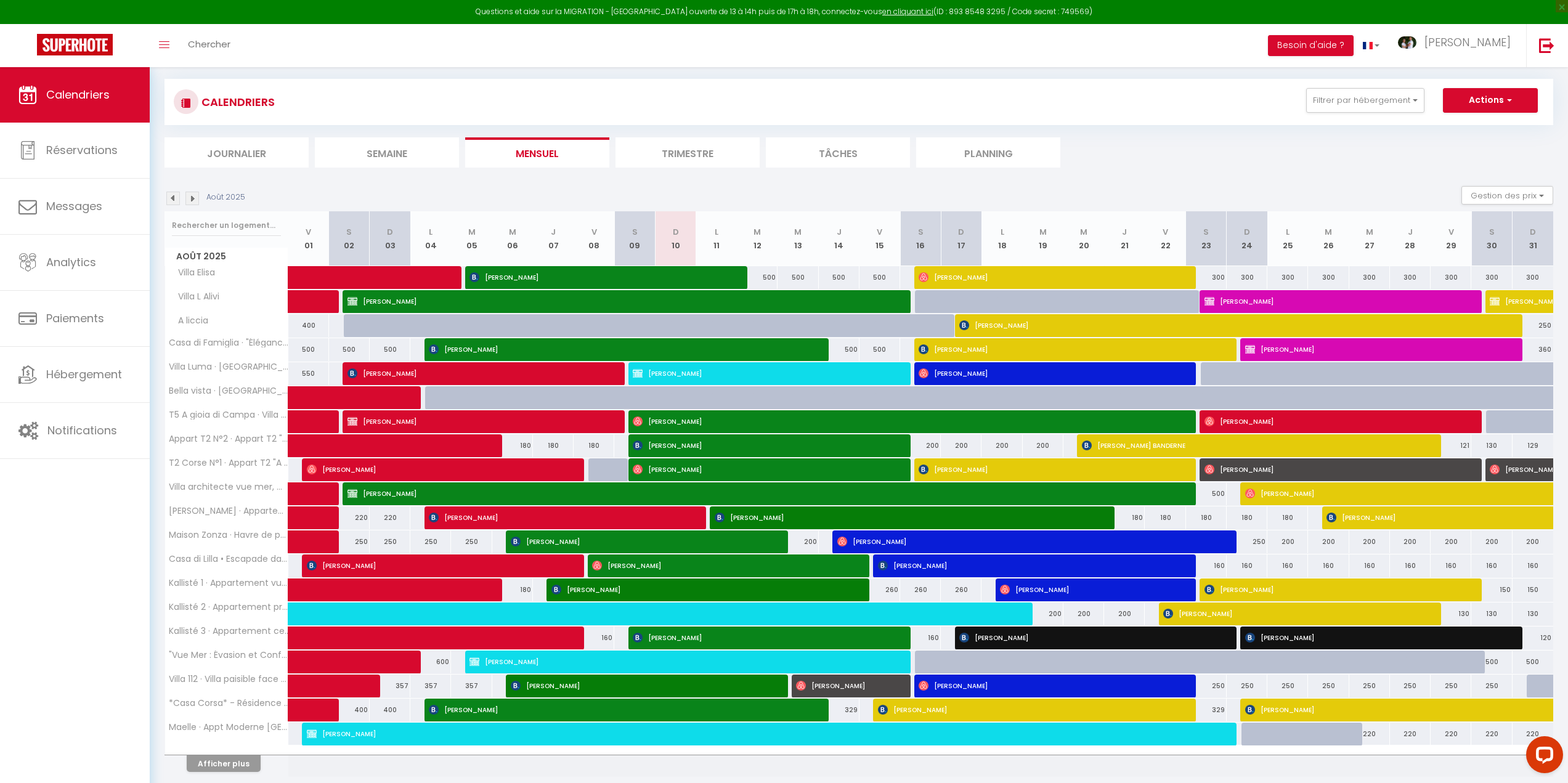
click at [256, 153] on li "Journalier" at bounding box center [237, 153] width 145 height 31
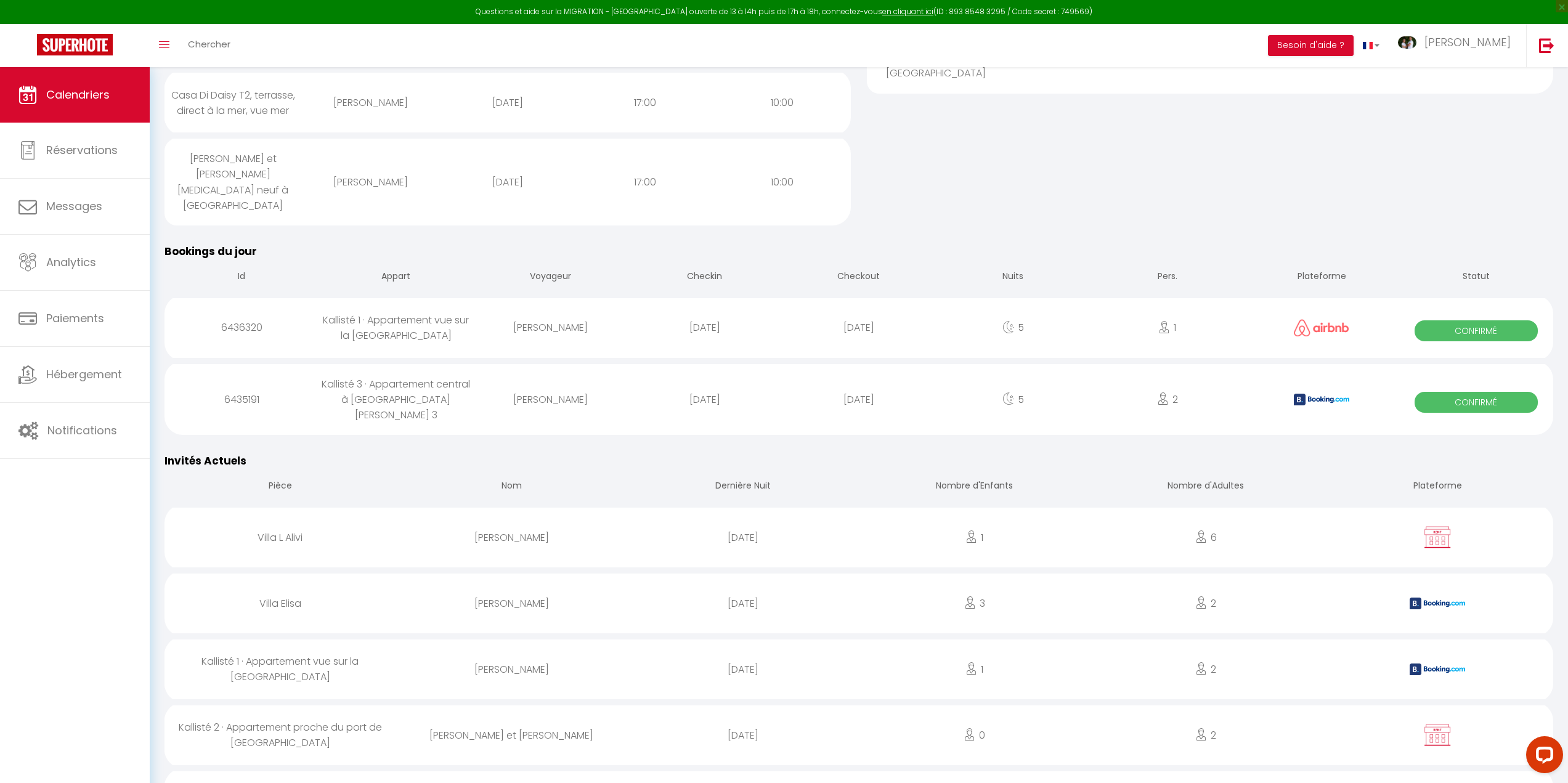
scroll to position [45, 0]
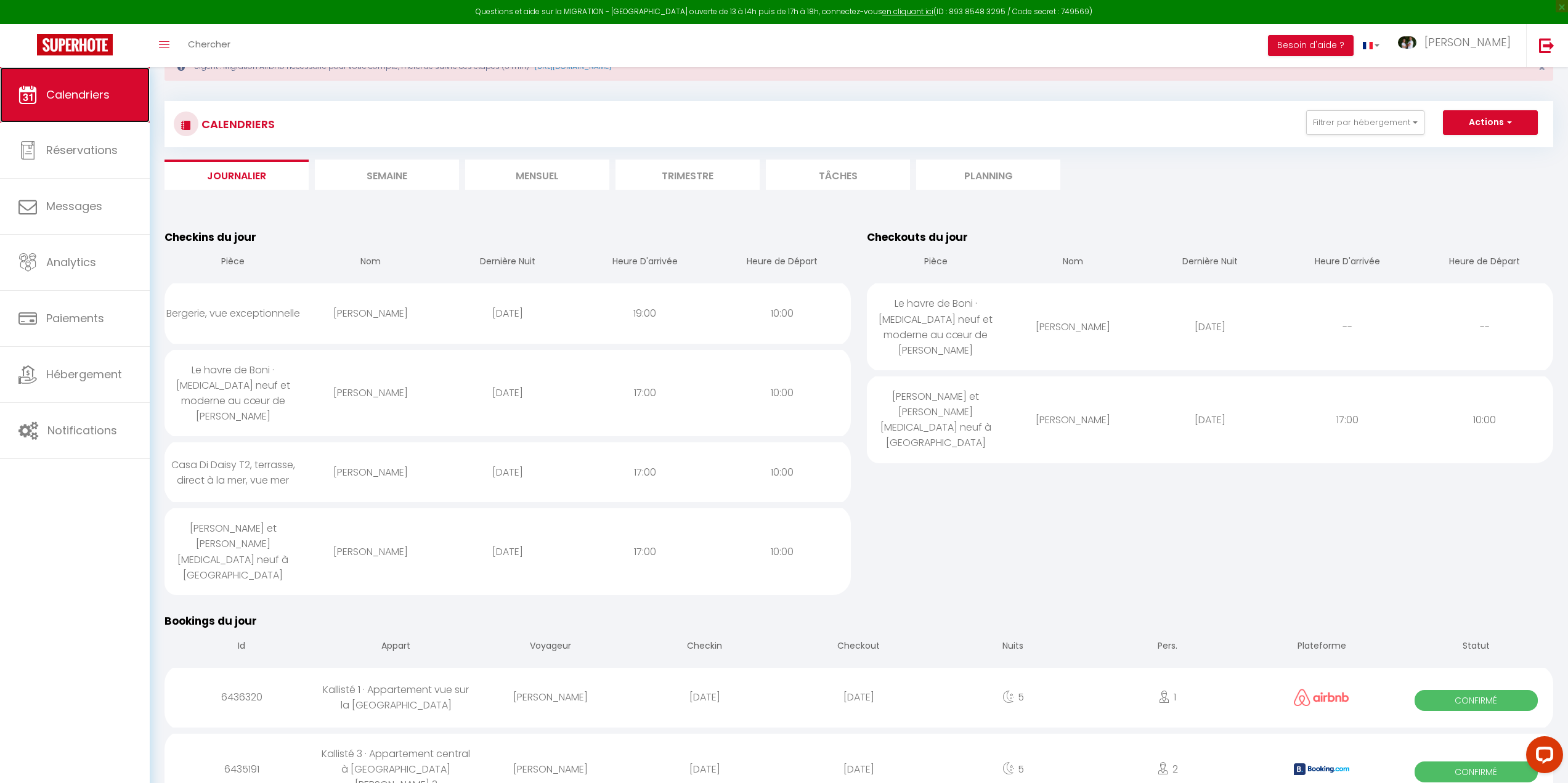
click at [98, 82] on link "Calendriers" at bounding box center [75, 95] width 149 height 55
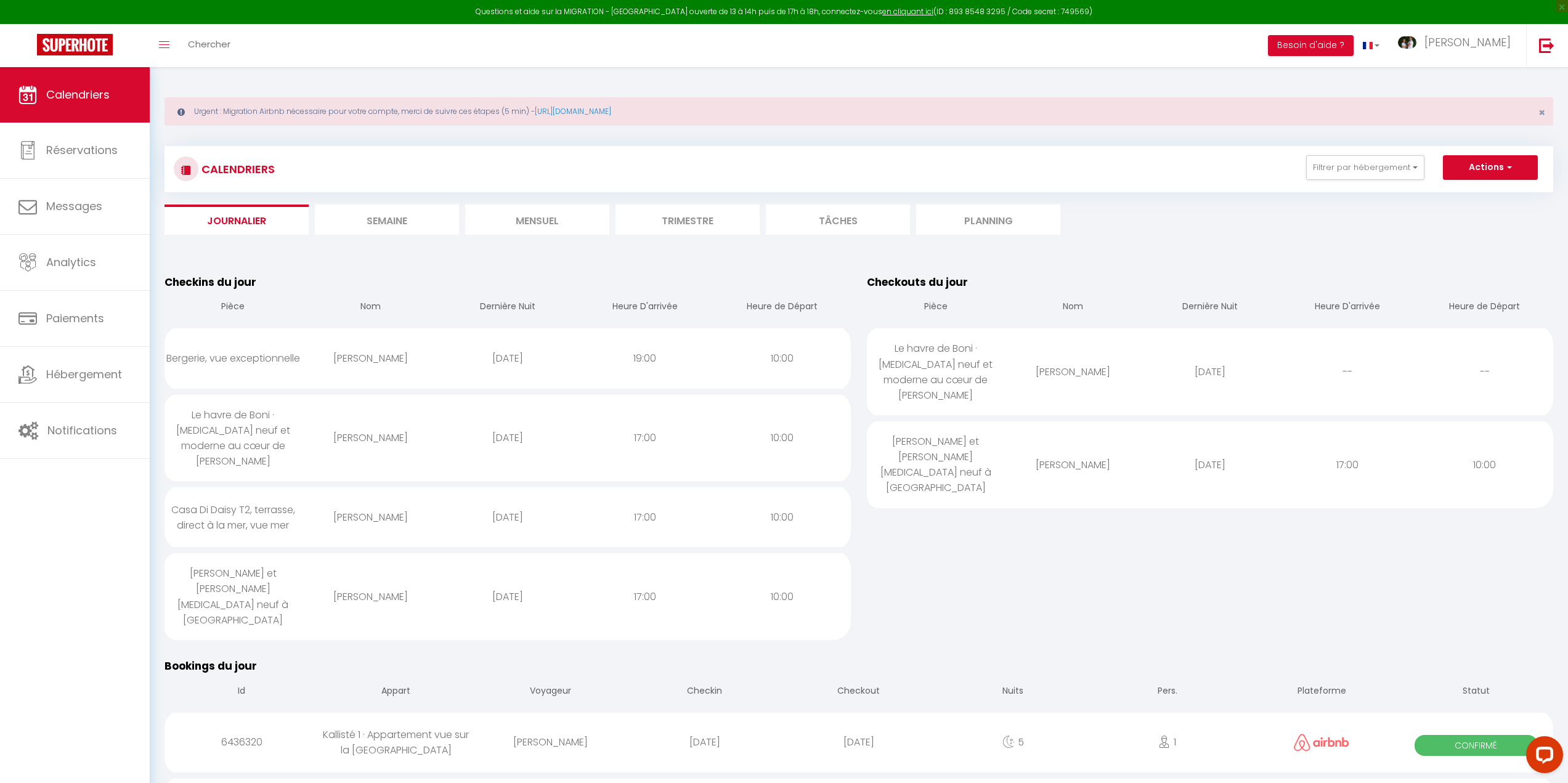
click at [560, 225] on li "Mensuel" at bounding box center [537, 220] width 145 height 31
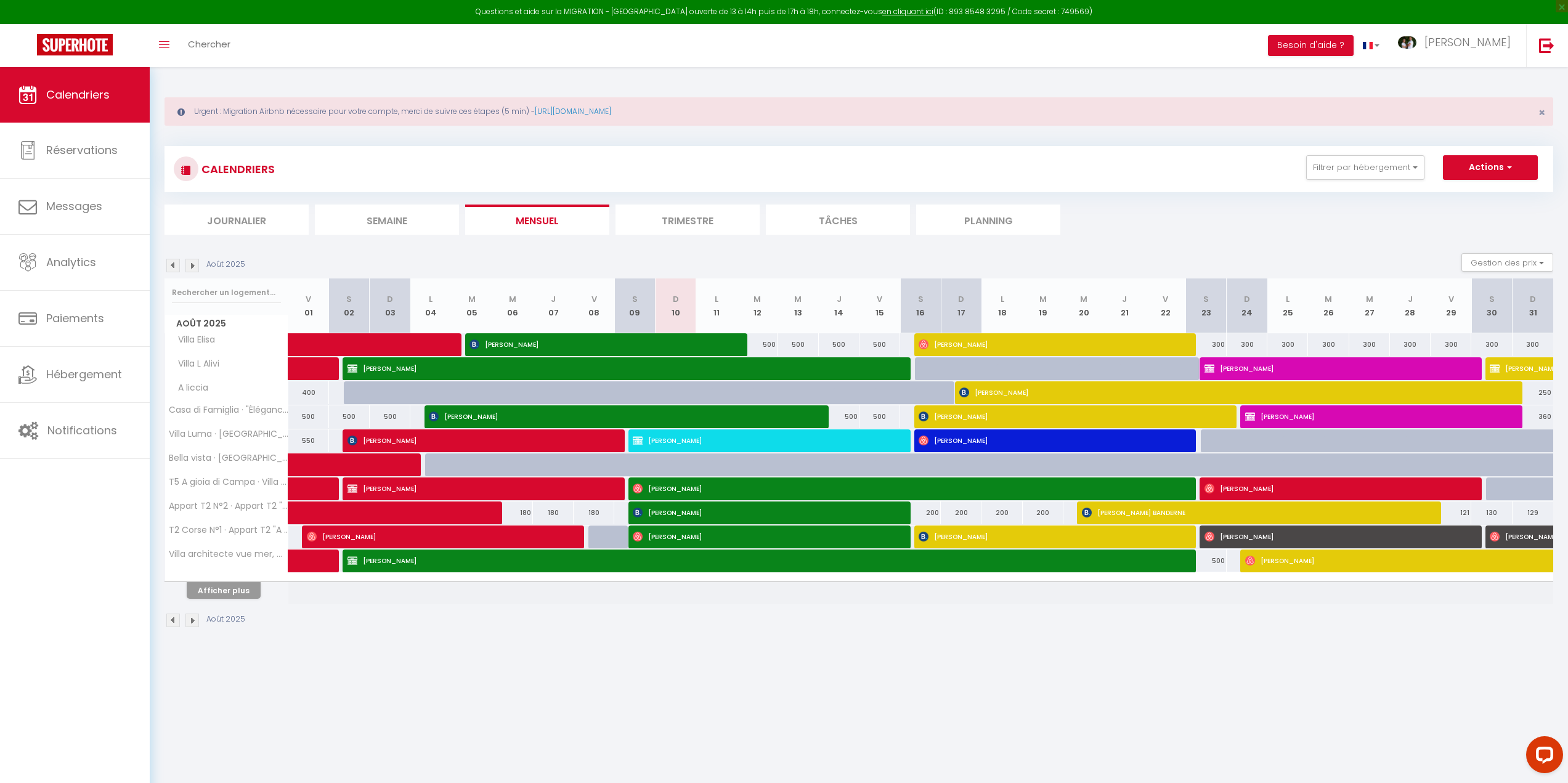
click at [716, 316] on th "L 11" at bounding box center [717, 306] width 41 height 55
